Goal: Navigation & Orientation: Find specific page/section

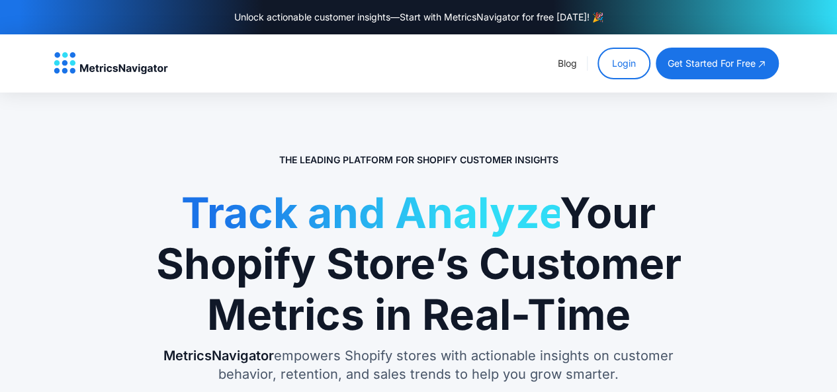
click at [613, 64] on link "Login" at bounding box center [624, 64] width 53 height 32
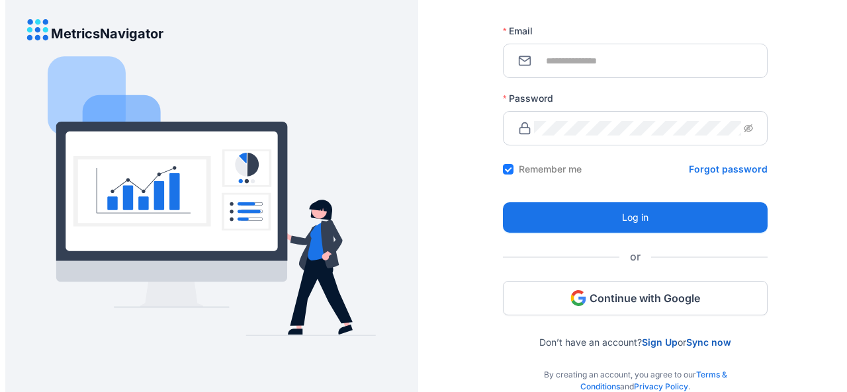
scroll to position [126, 0]
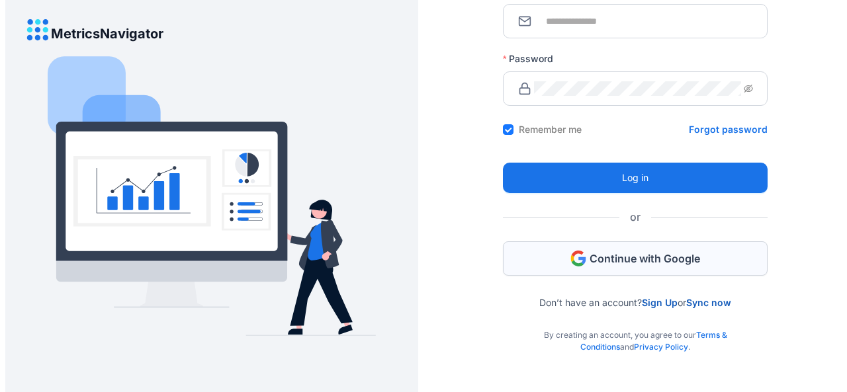
click at [649, 263] on span "Continue with Google" at bounding box center [645, 259] width 111 height 15
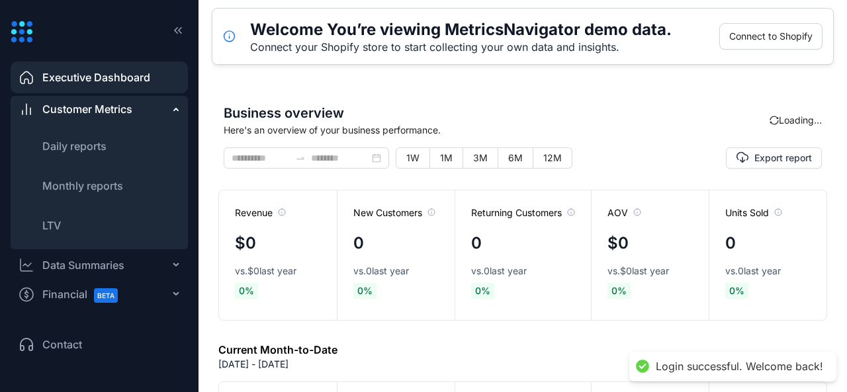
type input "**********"
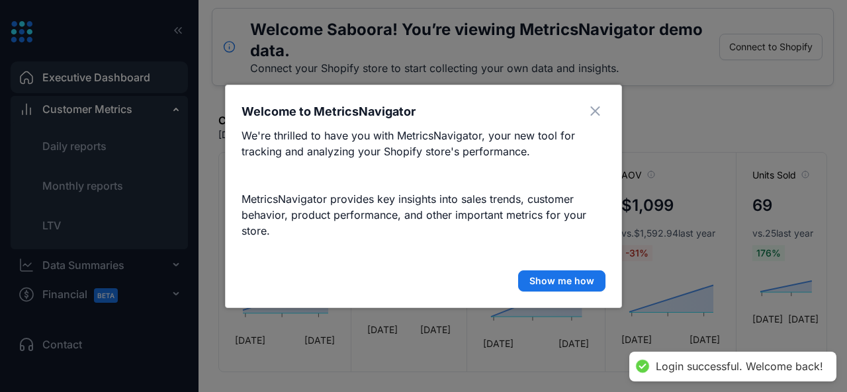
scroll to position [278, 0]
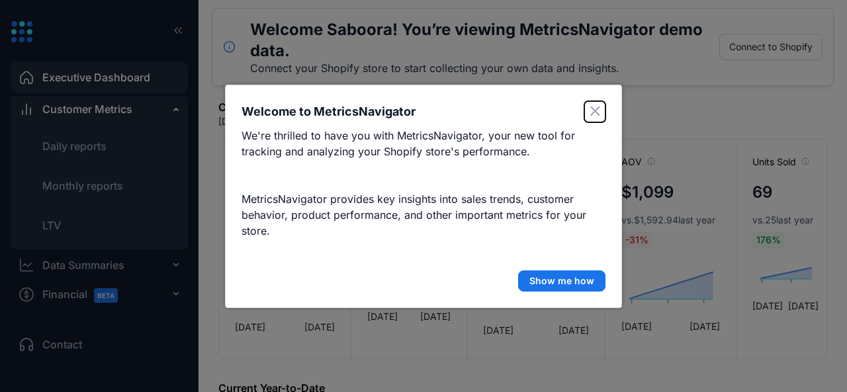
click at [596, 113] on icon "Close" at bounding box center [595, 111] width 10 height 9
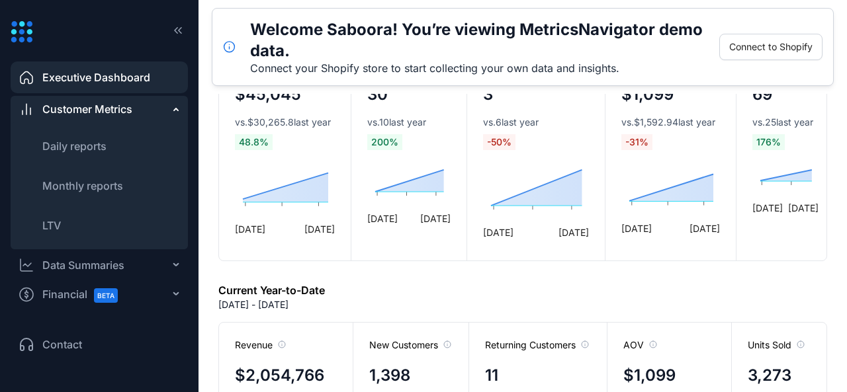
scroll to position [376, 0]
click at [61, 78] on span "Executive Dashboard" at bounding box center [96, 77] width 108 height 16
click at [17, 75] on li "Executive Dashboard" at bounding box center [99, 78] width 177 height 32
click at [48, 118] on div "Customer Metrics" at bounding box center [99, 109] width 177 height 26
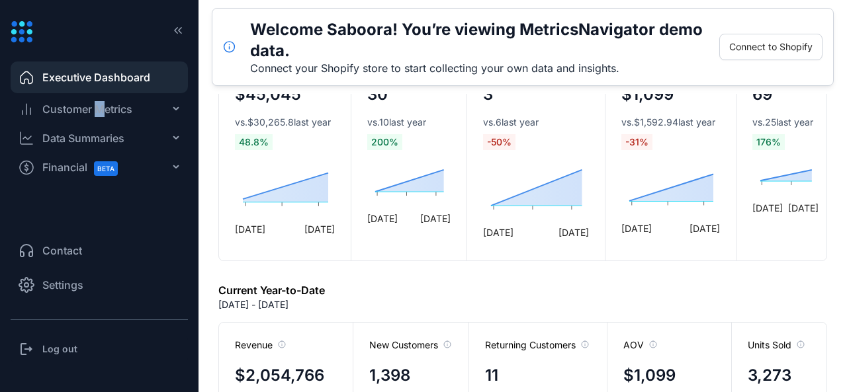
click at [99, 107] on span "Customer Metrics" at bounding box center [87, 109] width 90 height 16
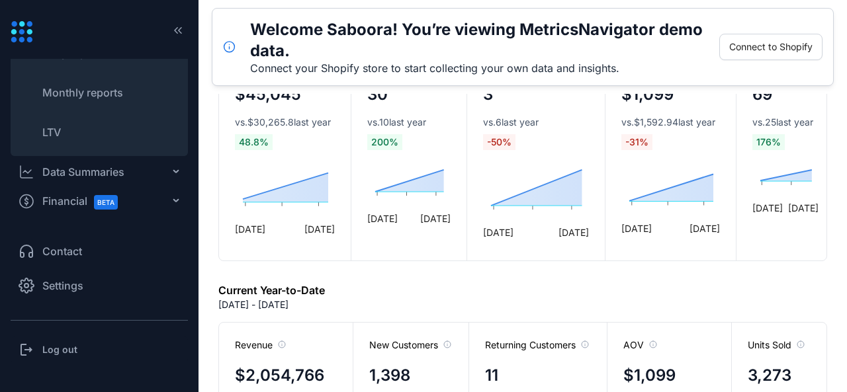
click at [90, 173] on div "Data Summaries" at bounding box center [83, 172] width 82 height 16
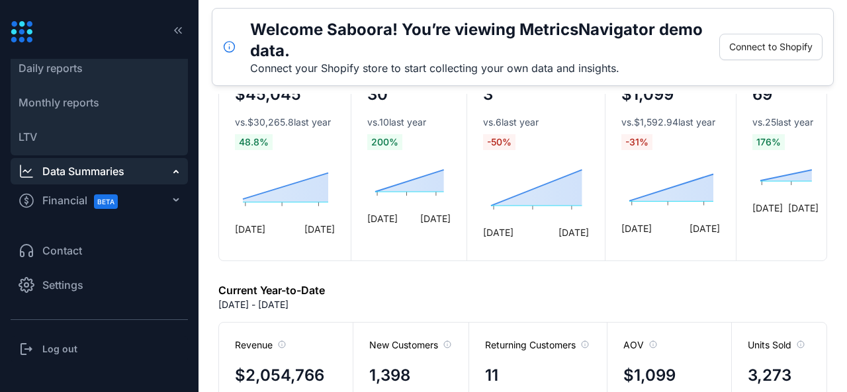
scroll to position [72, 0]
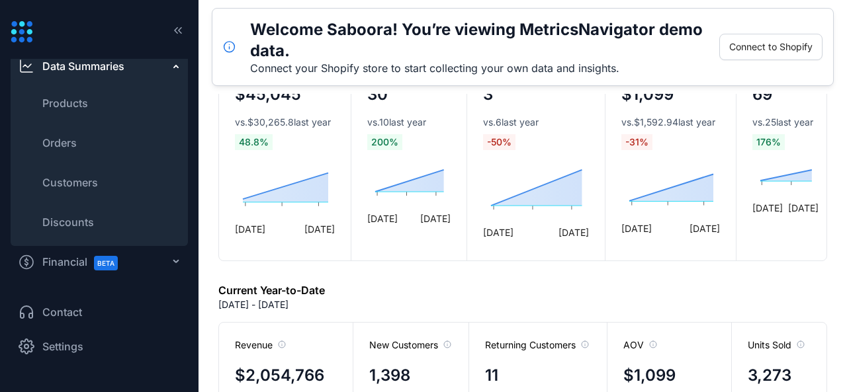
click at [64, 248] on ul "Executive Dashboard Customer Metrics Daily reports Monthly reports LTV Data Sum…" at bounding box center [99, 132] width 177 height 291
click at [69, 260] on span "Financial BETA" at bounding box center [85, 263] width 87 height 30
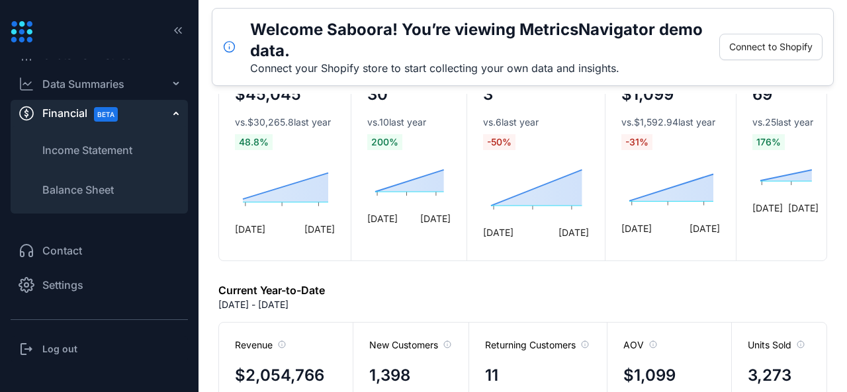
scroll to position [54, 0]
